Goal: Find specific page/section: Find specific page/section

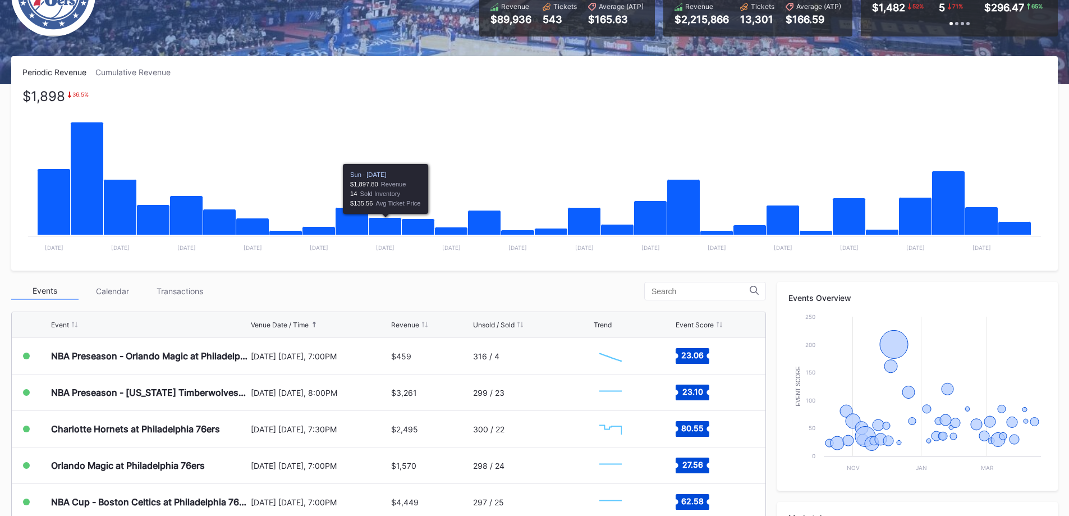
scroll to position [168, 0]
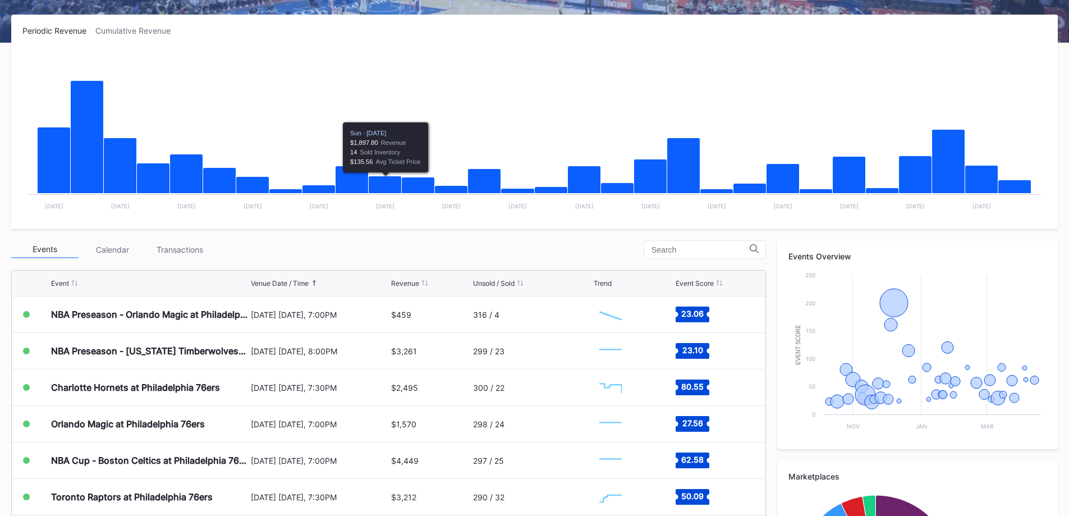
click at [176, 244] on div "Transactions" at bounding box center [179, 249] width 67 height 17
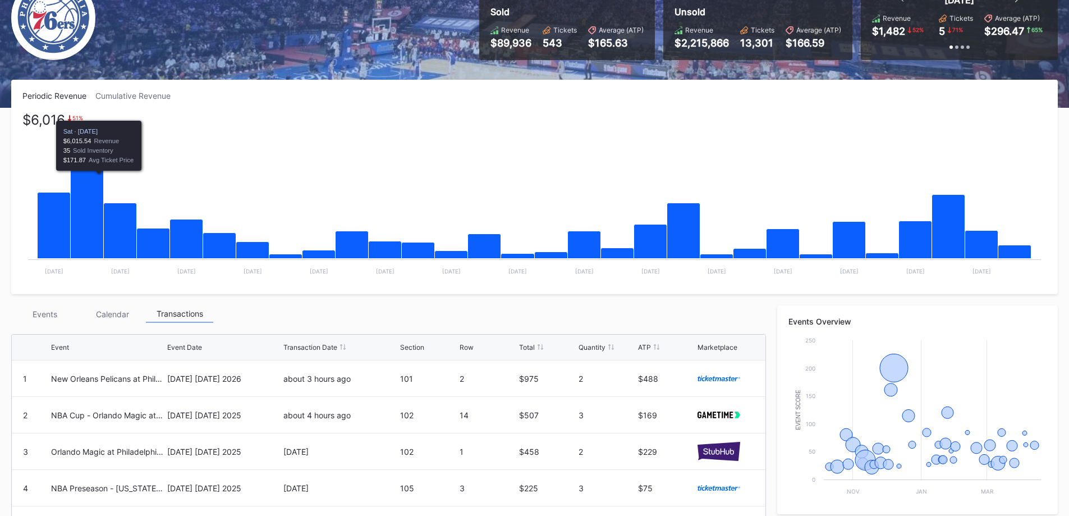
scroll to position [0, 0]
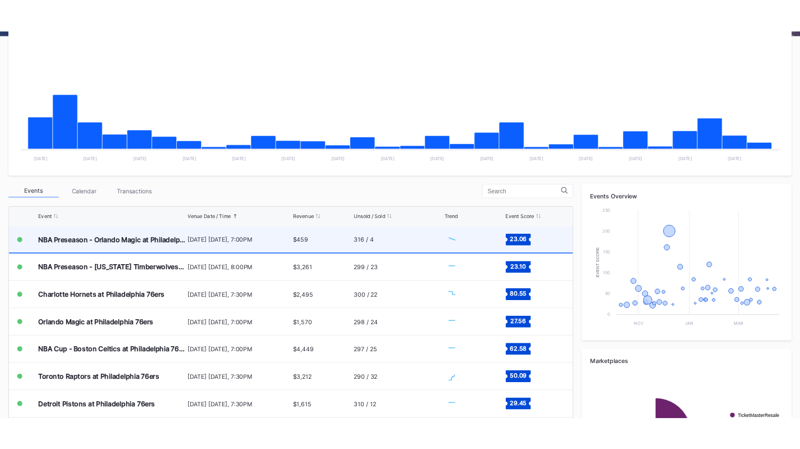
scroll to position [225, 0]
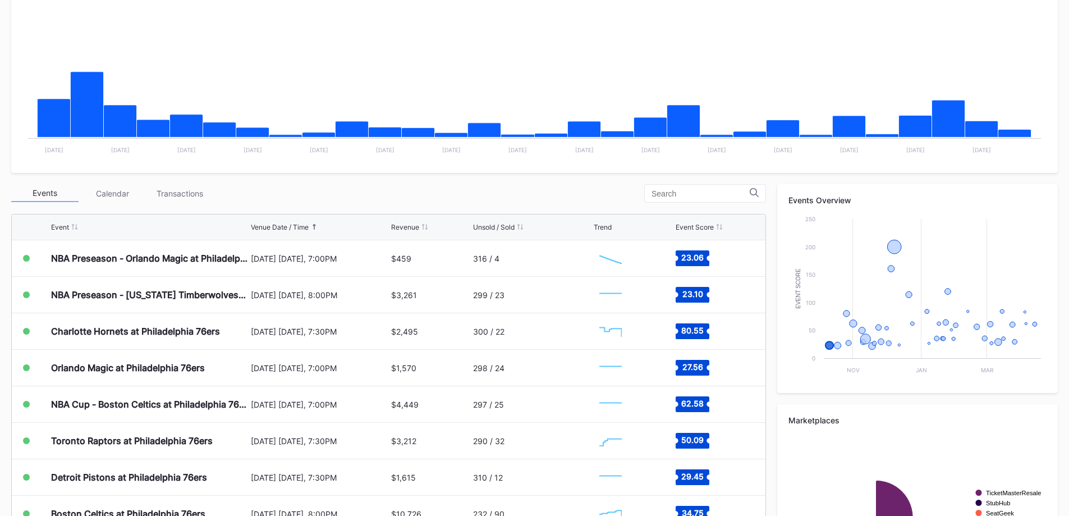
click at [169, 190] on div "Transactions" at bounding box center [179, 193] width 67 height 17
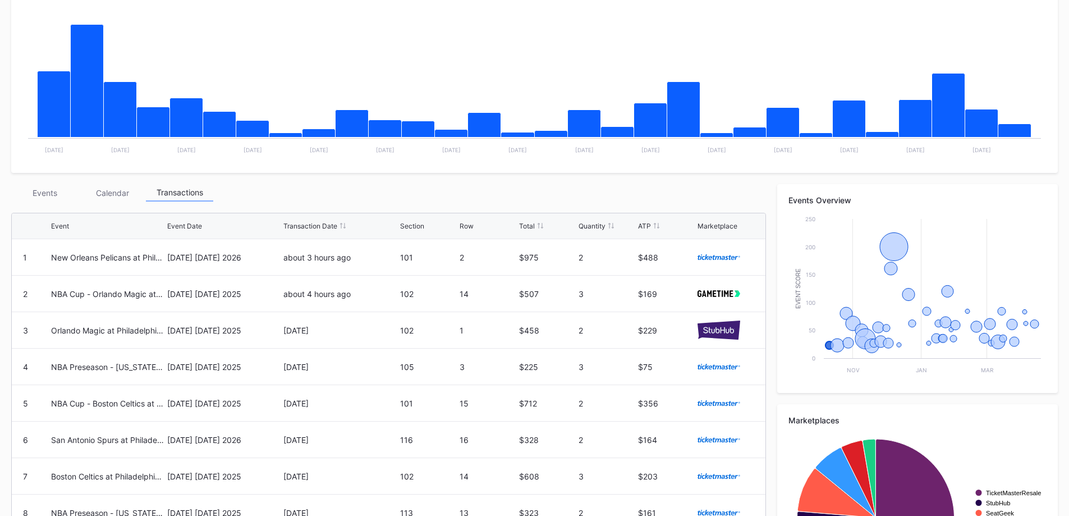
click at [54, 196] on div "Events" at bounding box center [44, 192] width 67 height 17
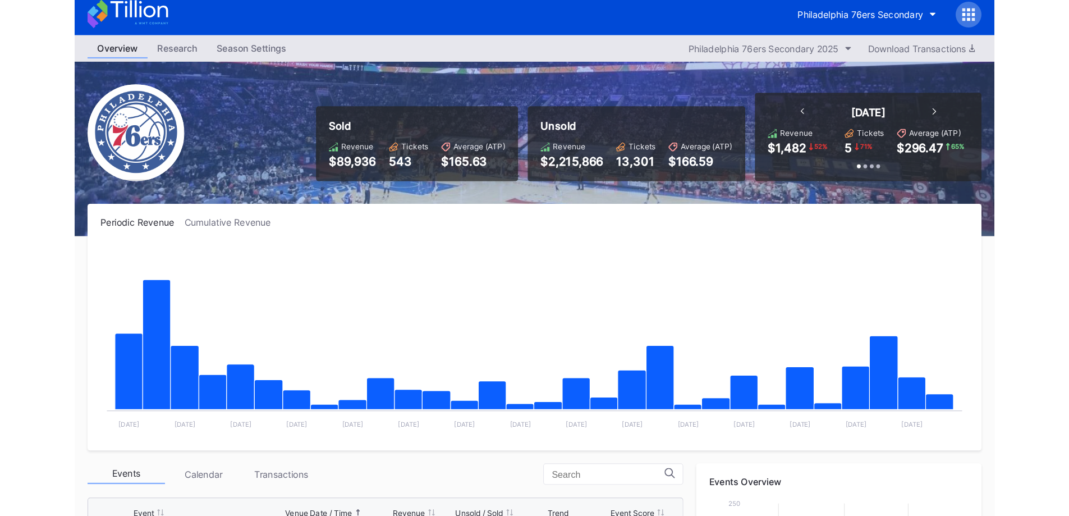
scroll to position [0, 0]
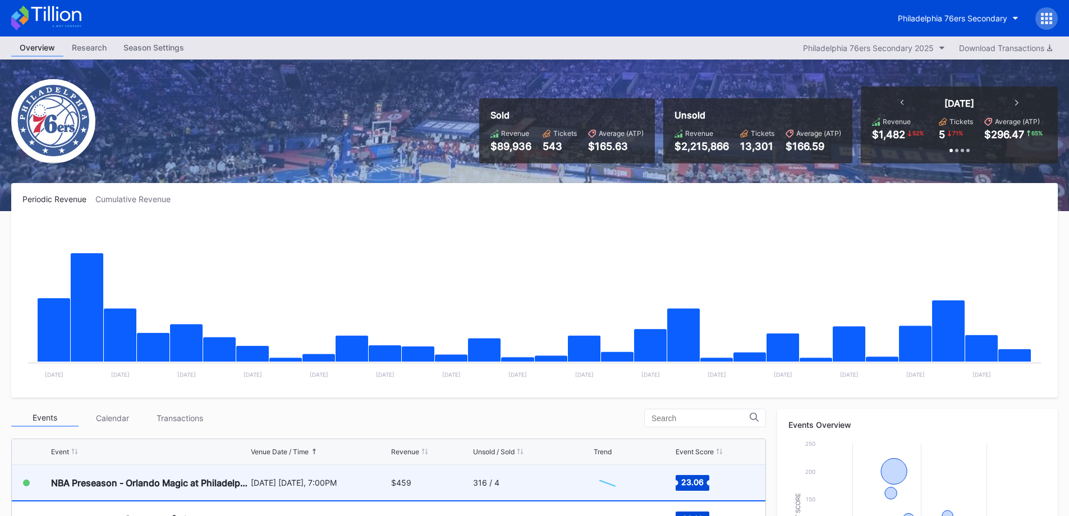
scroll to position [333, 0]
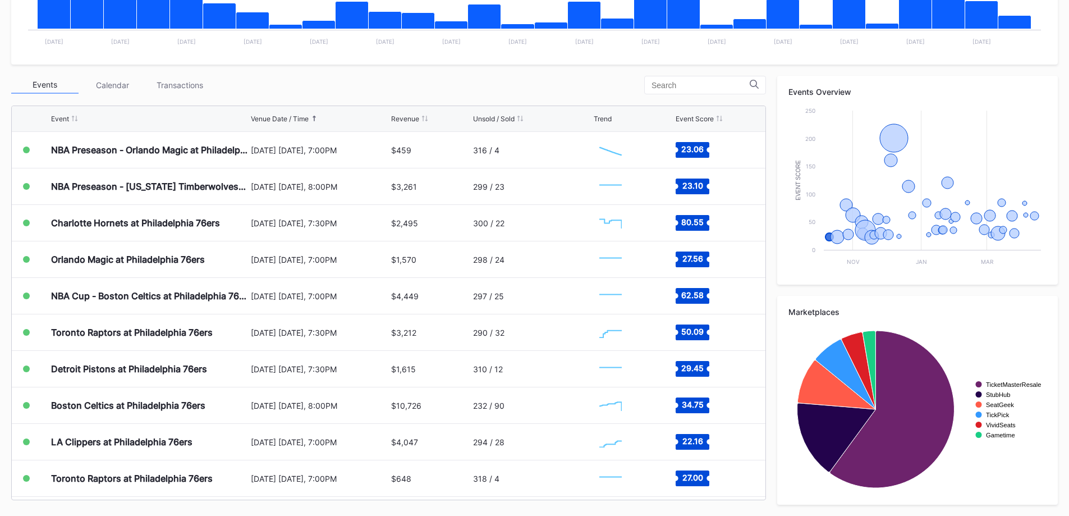
click at [194, 89] on div "Transactions" at bounding box center [179, 84] width 67 height 17
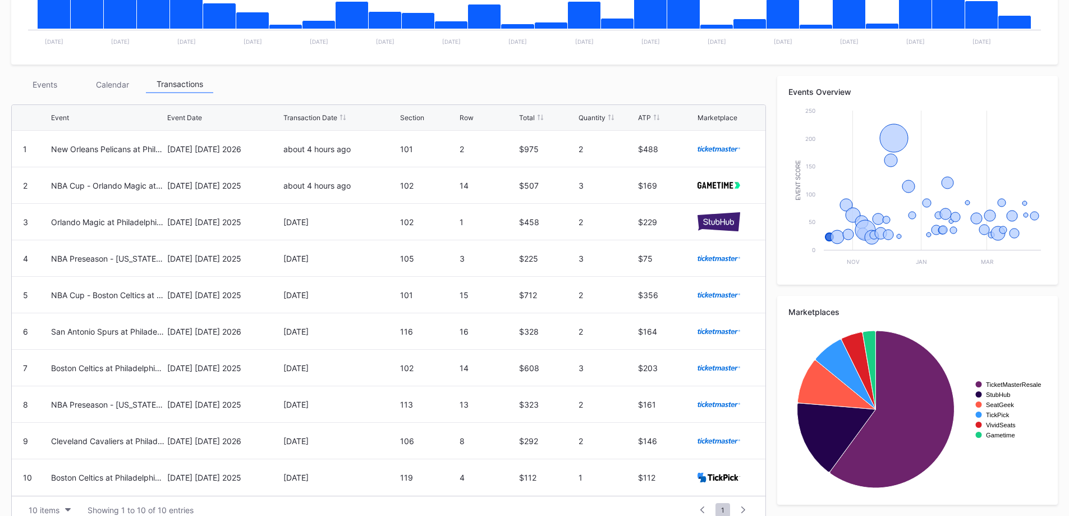
click at [42, 91] on div "Events" at bounding box center [44, 84] width 67 height 17
